Goal: Task Accomplishment & Management: Use online tool/utility

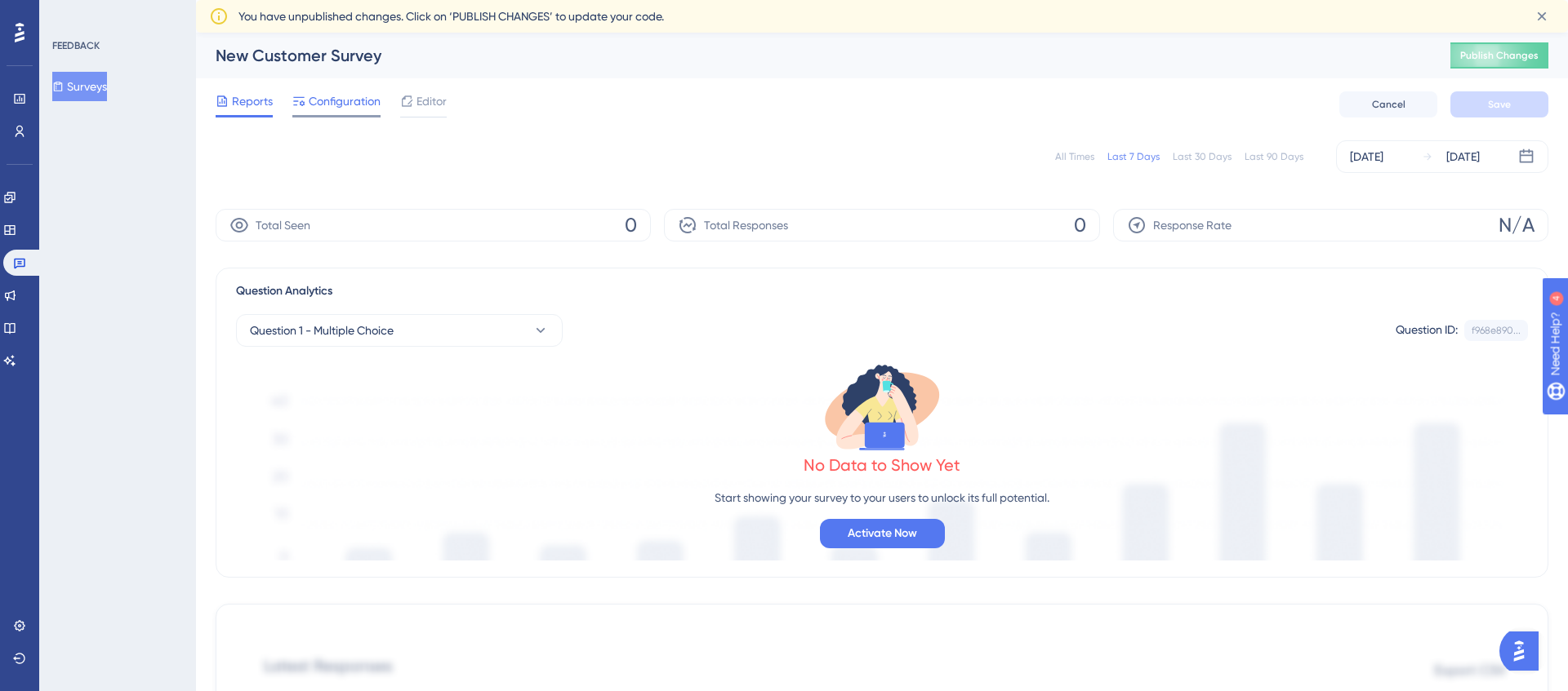
click at [348, 104] on span "Configuration" at bounding box center [344, 101] width 72 height 19
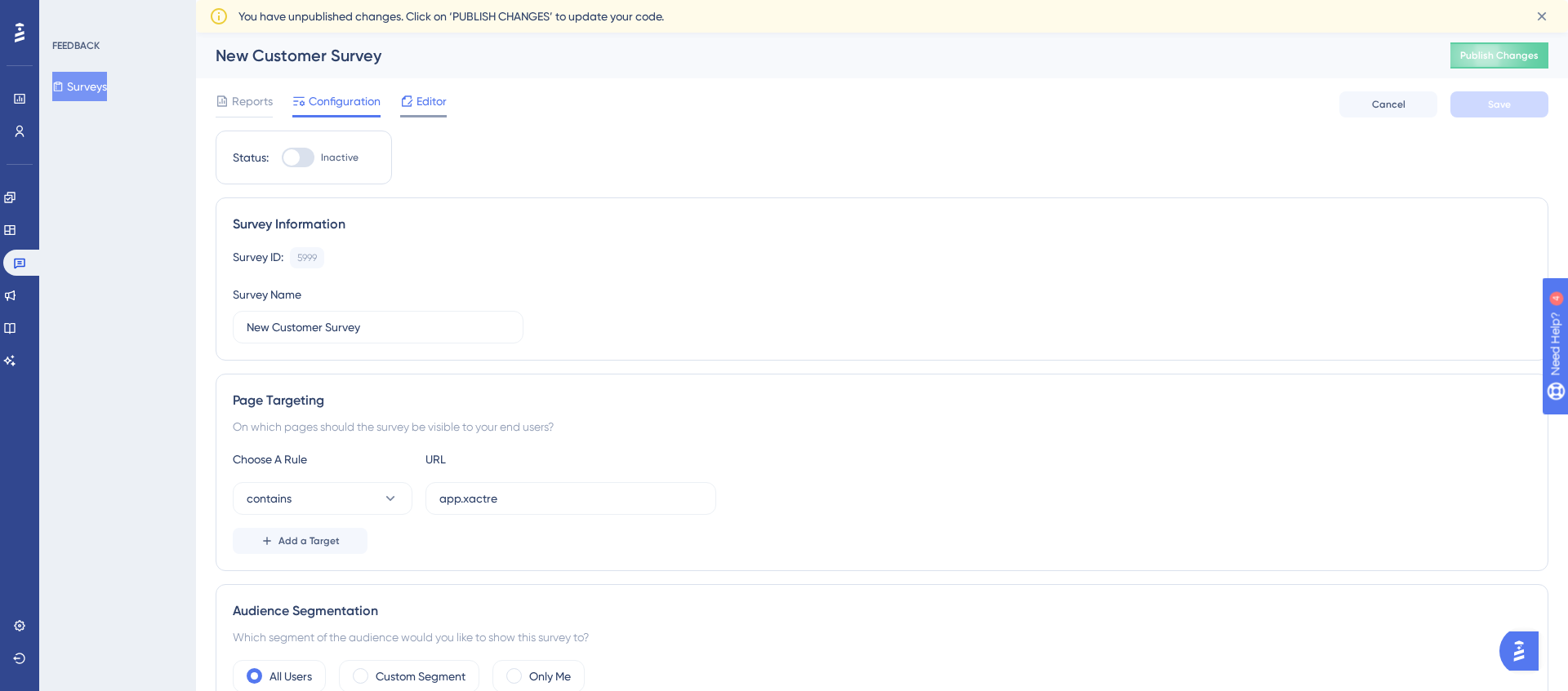
click at [441, 104] on span "Editor" at bounding box center [432, 101] width 30 height 19
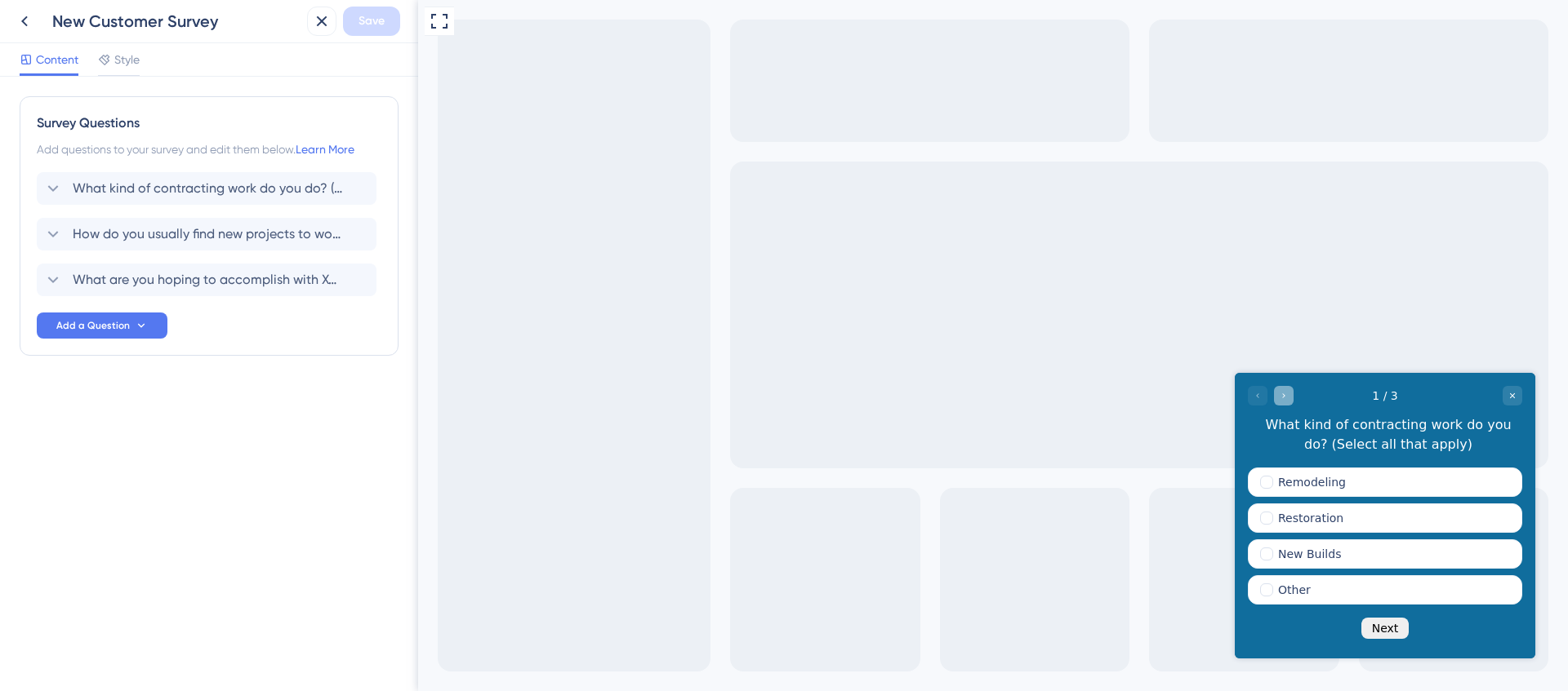
click at [1283, 394] on icon "Go to Question 2" at bounding box center [1283, 396] width 10 height 10
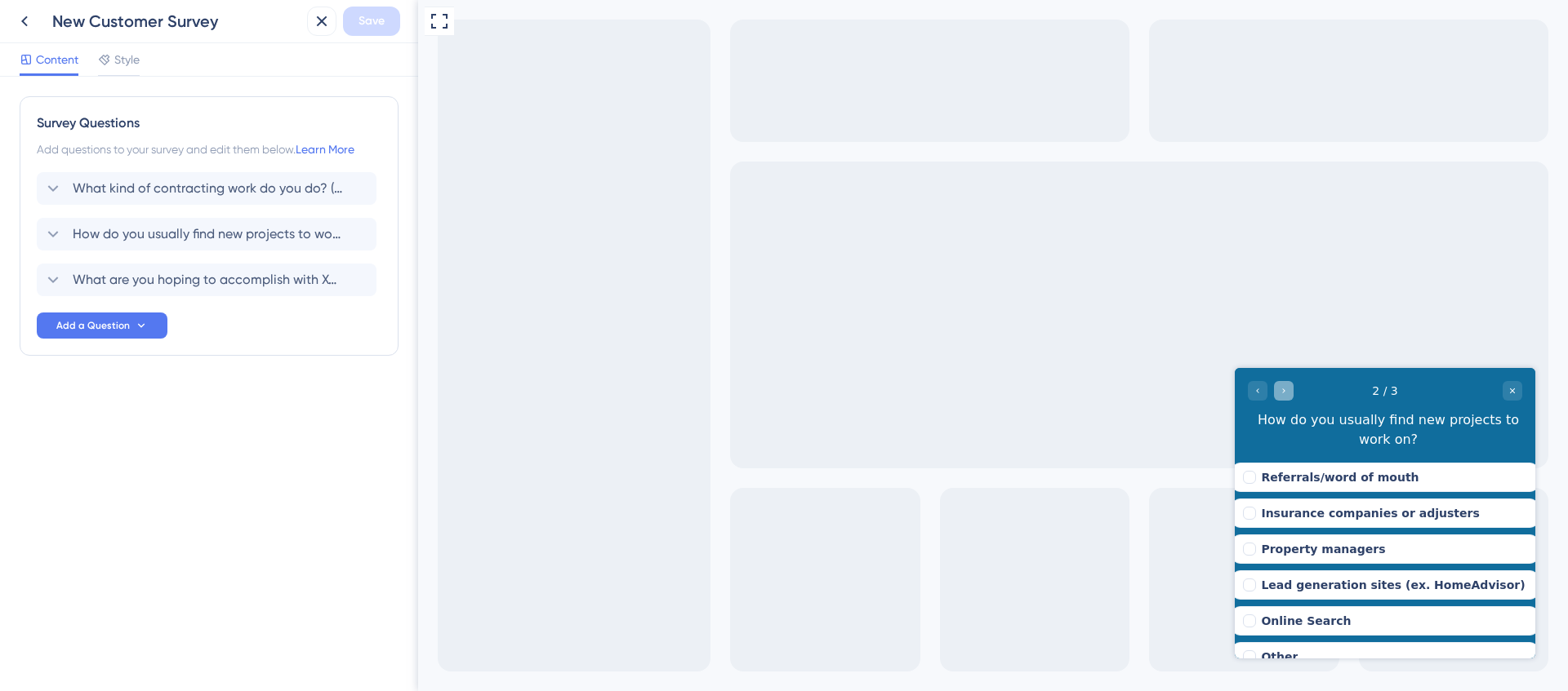
click at [1283, 394] on icon "Go to Question 3" at bounding box center [1283, 391] width 10 height 10
